Goal: Transaction & Acquisition: Purchase product/service

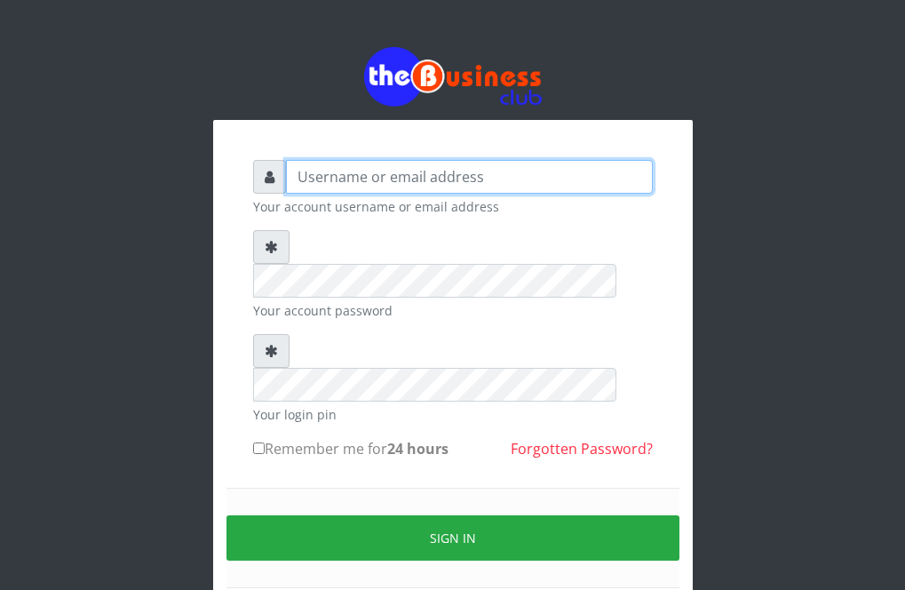
type input "Revgaly"
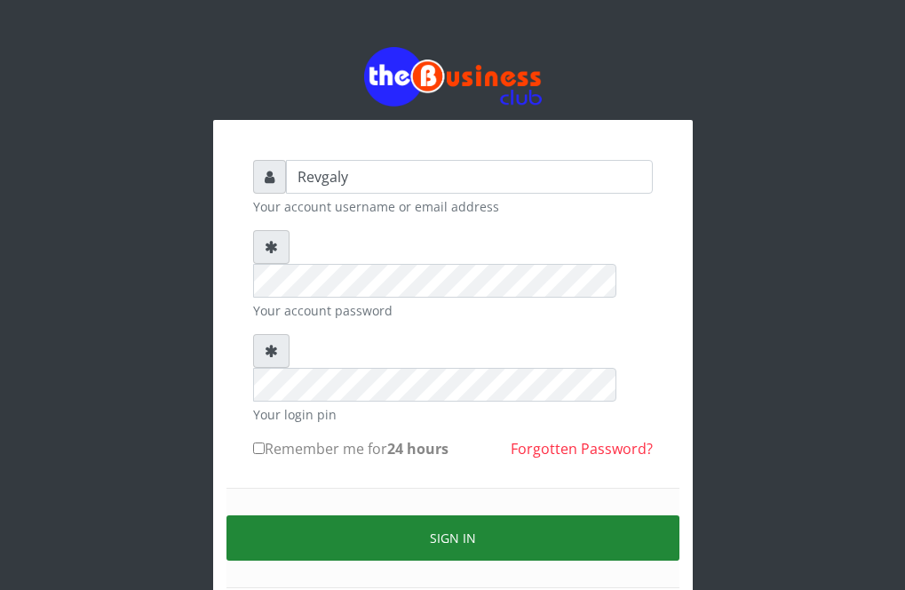
click at [330, 515] on button "Sign in" at bounding box center [452, 537] width 453 height 45
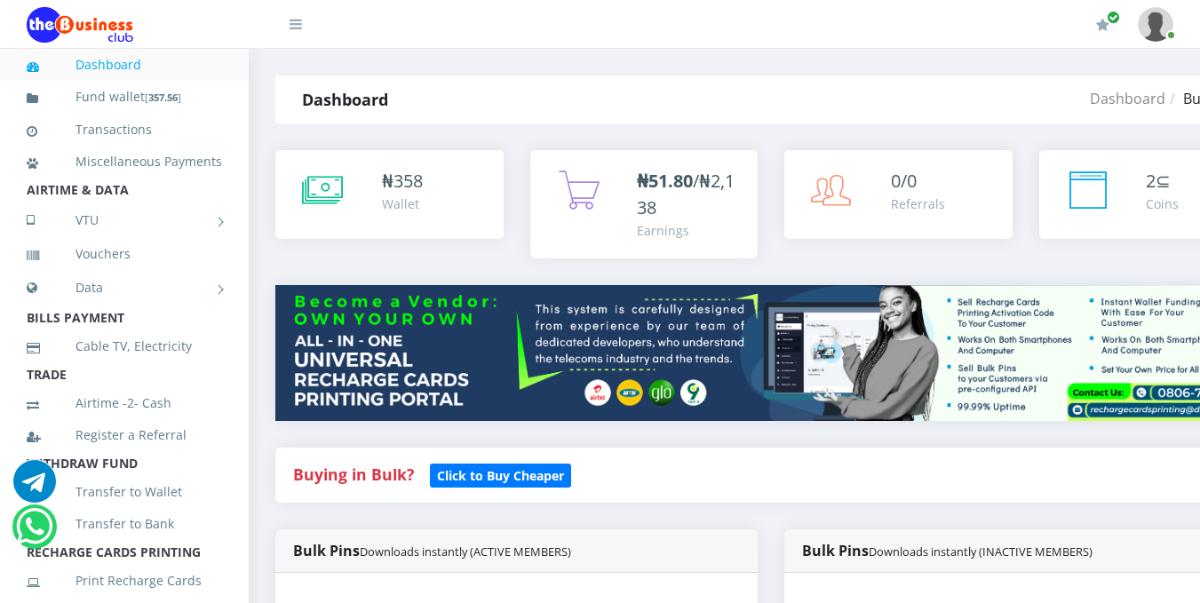
scroll to position [527, 0]
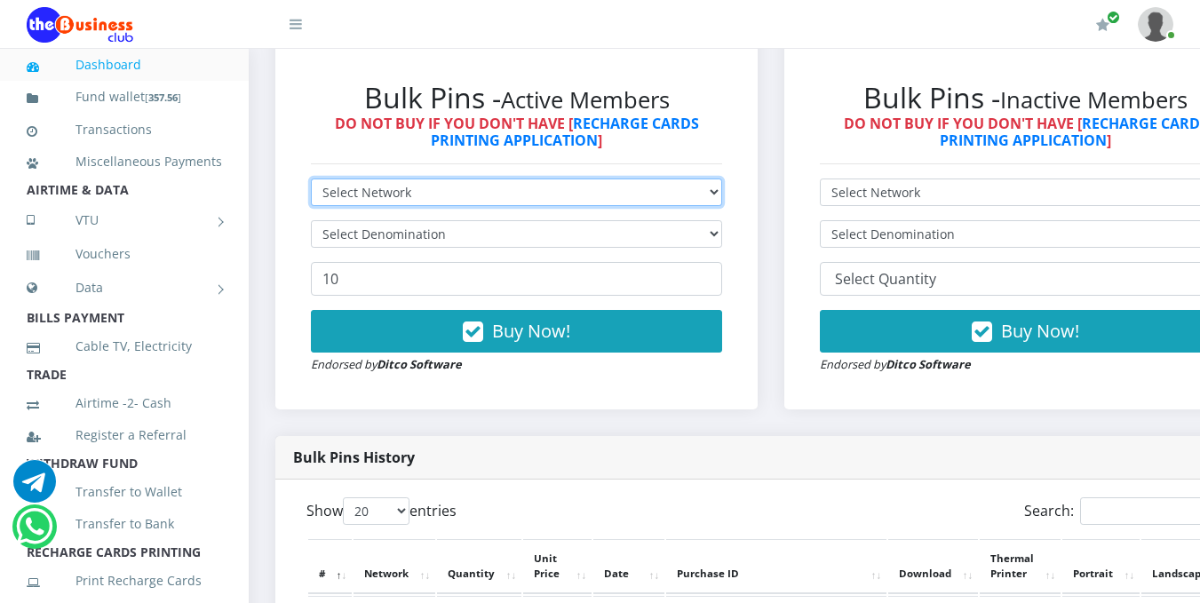
click at [722, 194] on select "Select Network MTN Globacom 9Mobile Airtel" at bounding box center [516, 192] width 411 height 28
select select "MTN"
click at [311, 181] on select "Select Network MTN Globacom 9Mobile Airtel" at bounding box center [516, 192] width 411 height 28
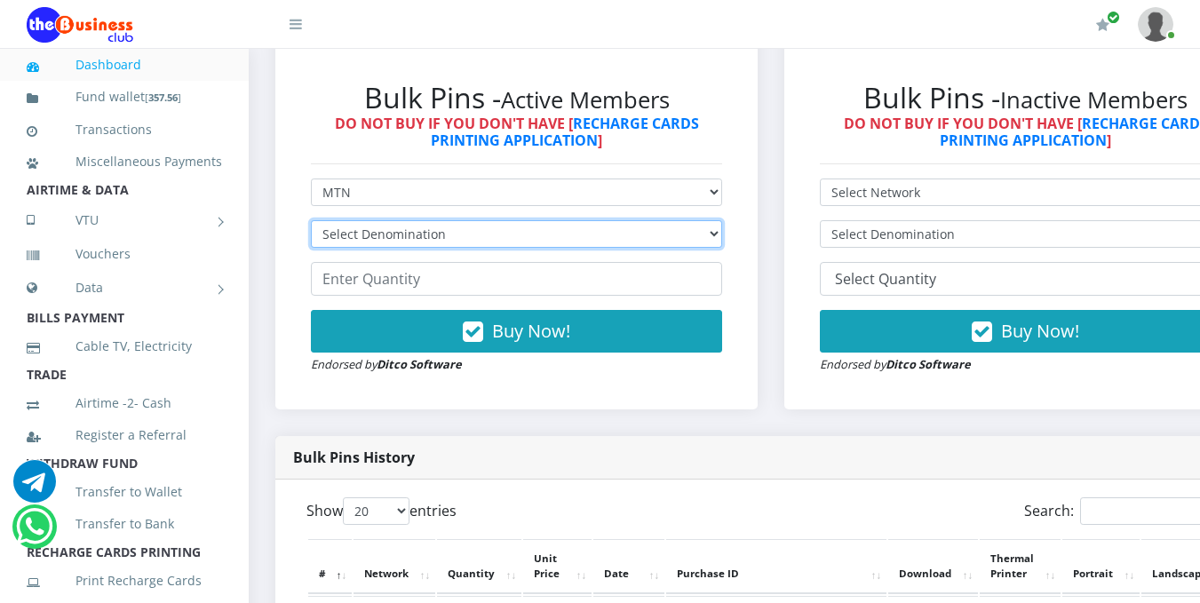
click at [683, 229] on select "Select Denomination MTN NGN100 - ₦96.99 MTN NGN200 - ₦193.98 MTN NGN400 - ₦387.…" at bounding box center [516, 234] width 411 height 28
select select "969.9-1000"
click at [311, 223] on select "Select Denomination MTN NGN100 - ₦96.99 MTN NGN200 - ₦193.98 MTN NGN400 - ₦387.…" at bounding box center [516, 234] width 411 height 28
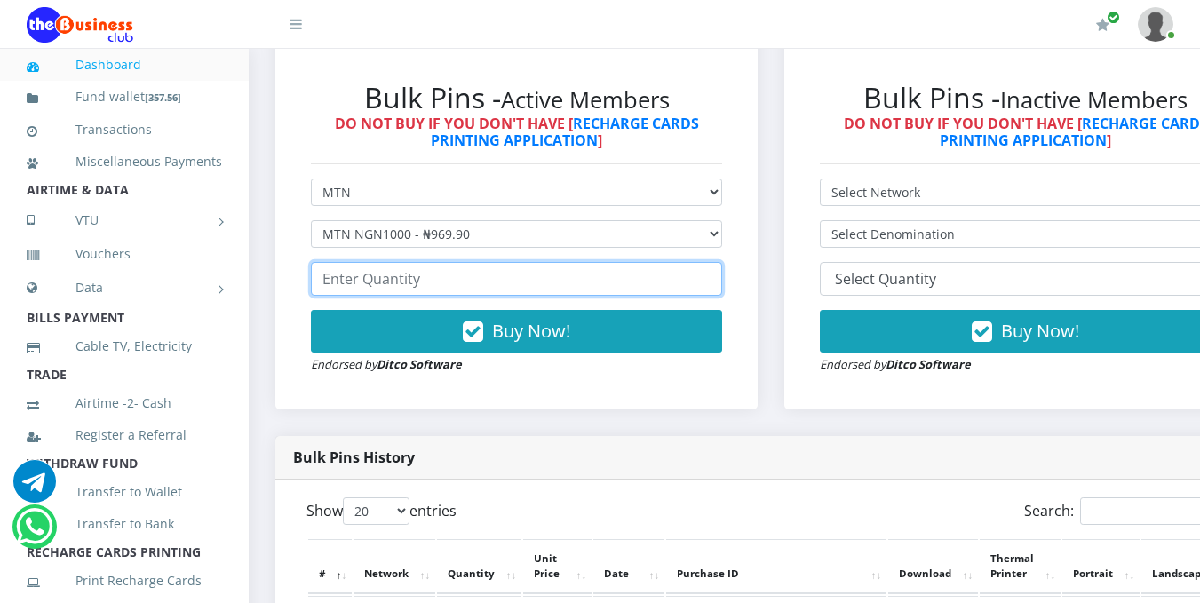
click at [633, 285] on input "number" at bounding box center [516, 279] width 411 height 34
type input "8"
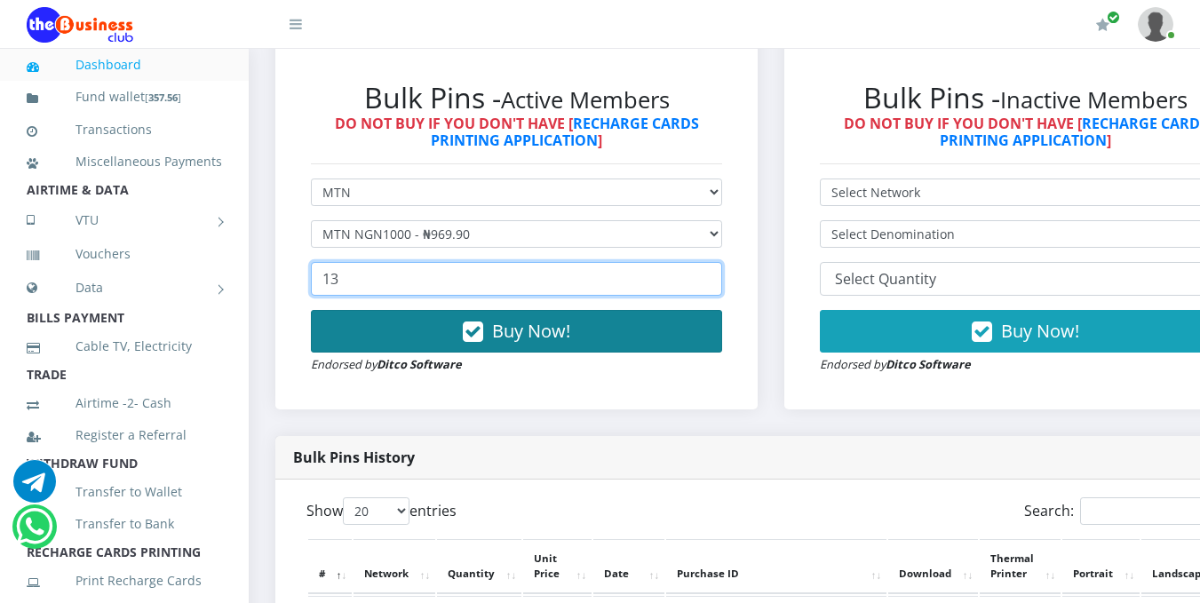
type input "13"
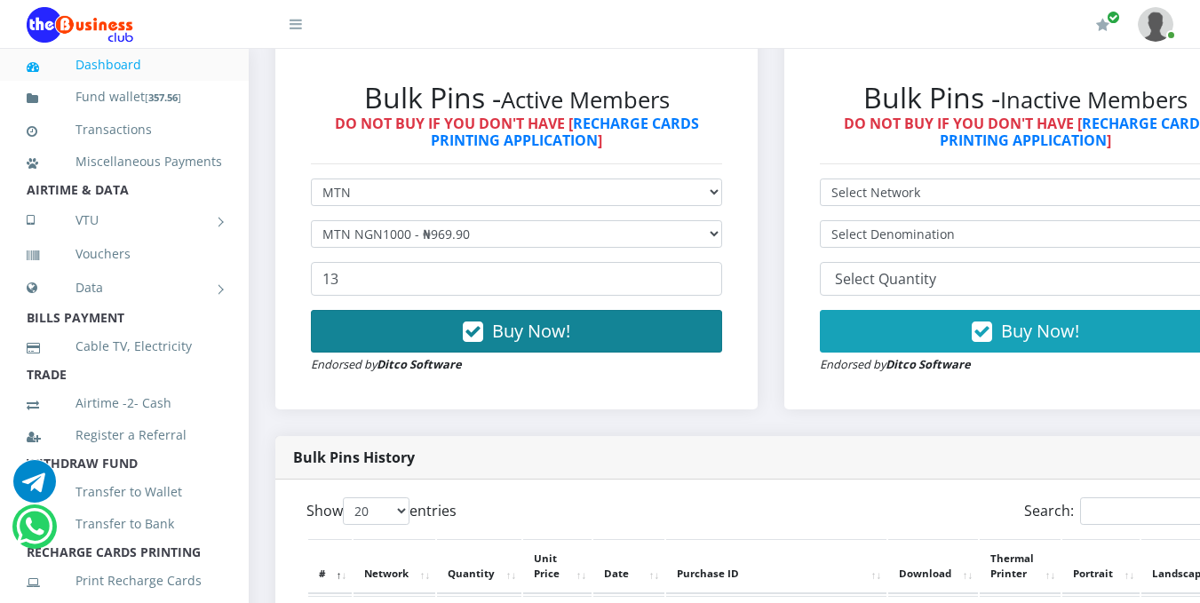
click at [635, 338] on button "Buy Now!" at bounding box center [516, 331] width 411 height 43
